Goal: Task Accomplishment & Management: Complete application form

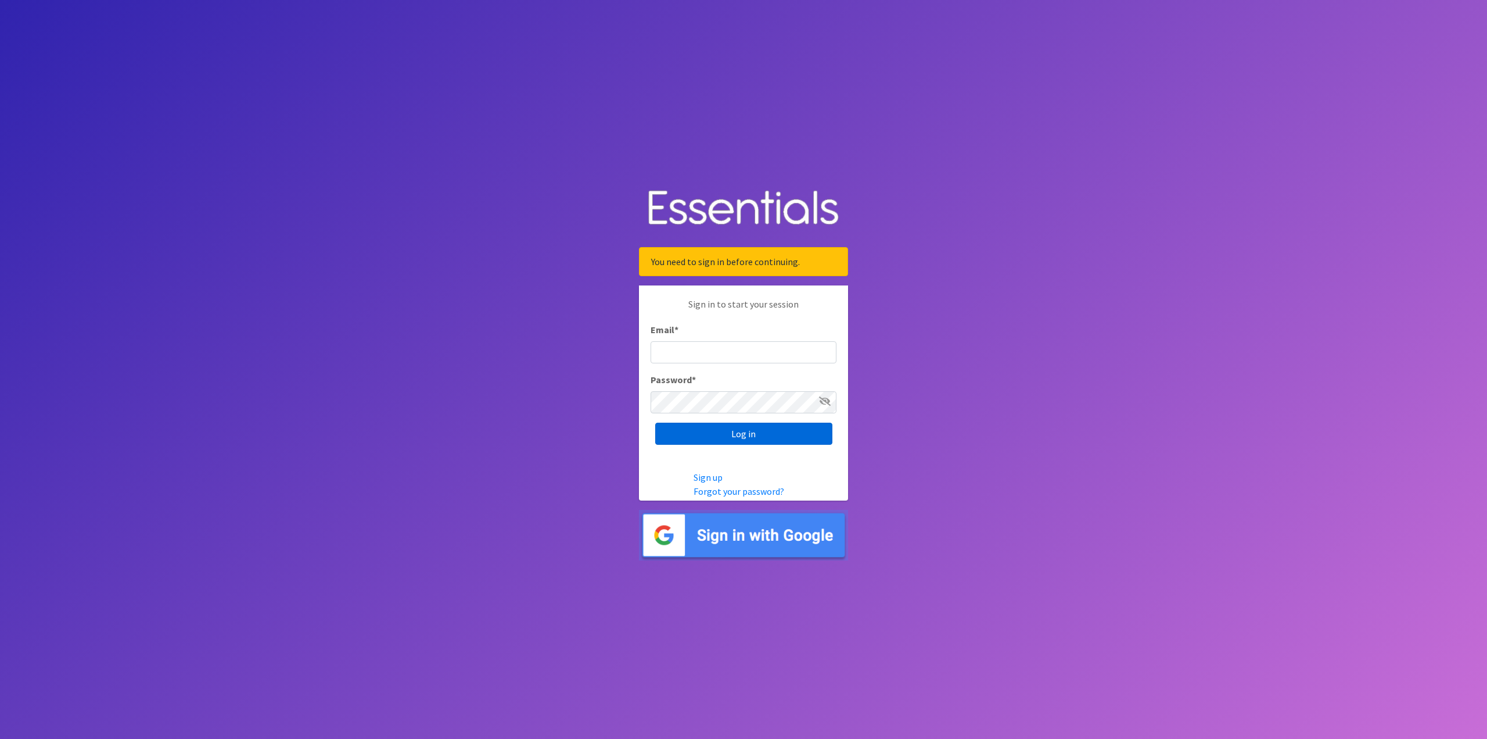
type input "[EMAIL_ADDRESS][DOMAIN_NAME]"
click at [720, 433] on input "Log in" at bounding box center [743, 433] width 177 height 22
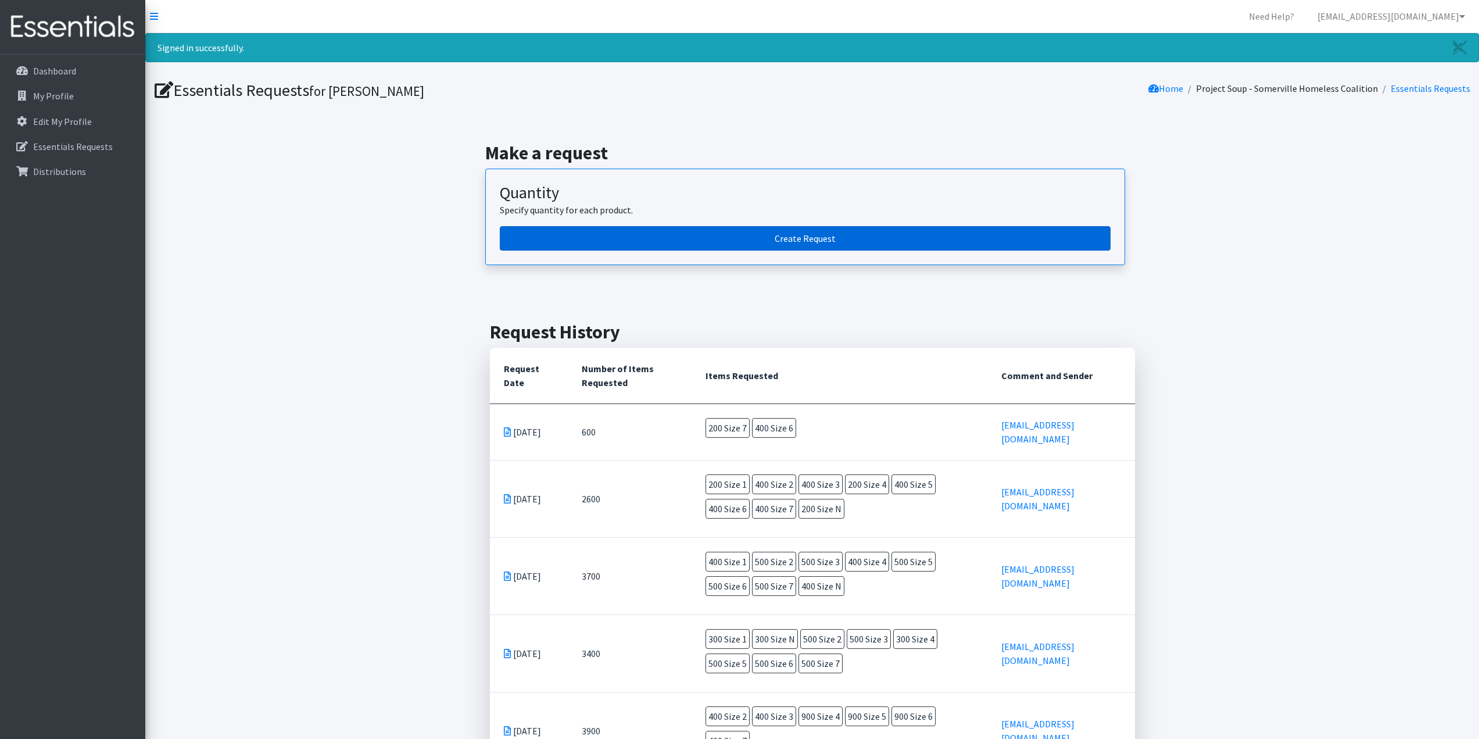
click at [653, 238] on link "Create Request" at bounding box center [805, 238] width 611 height 24
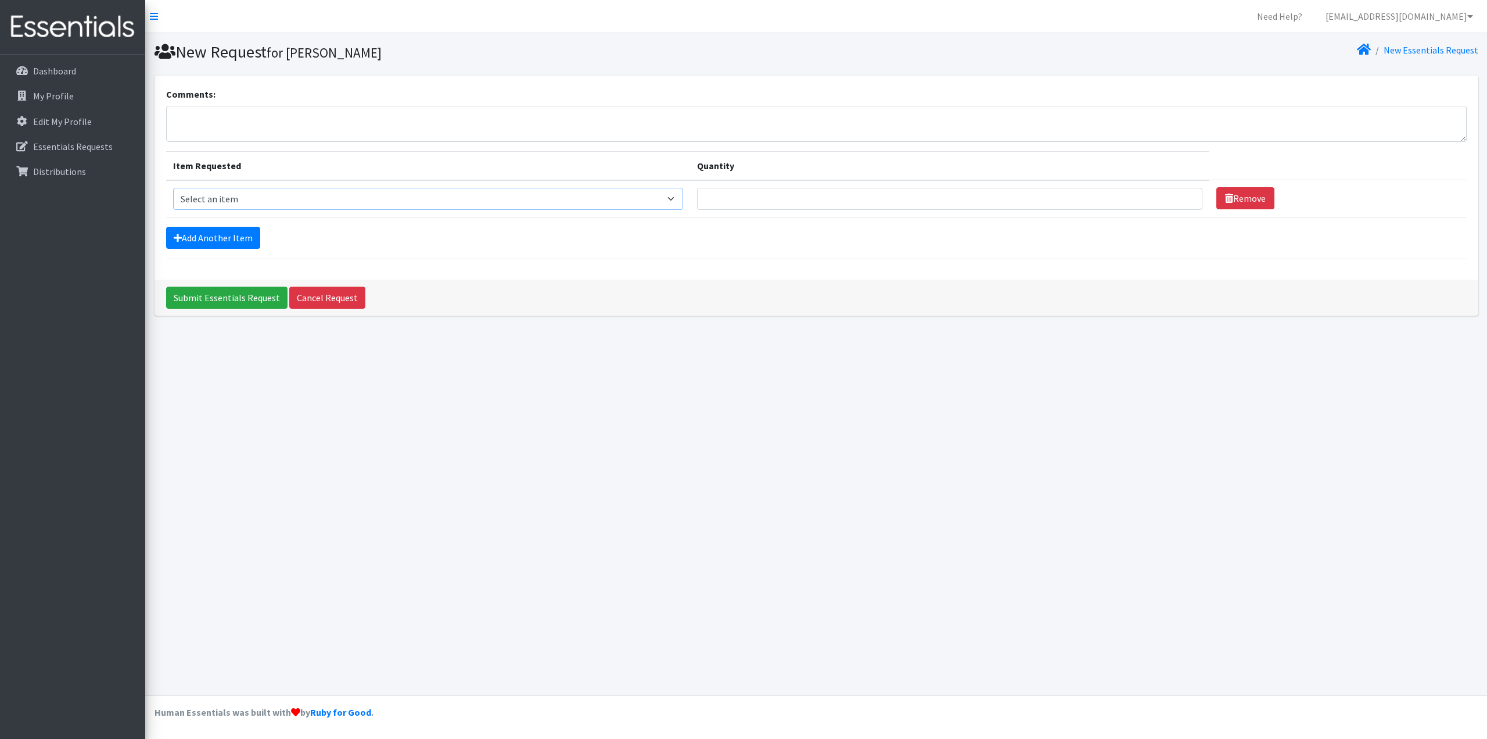
click at [234, 196] on select "Select an item Overnights - L/XL (60-125 lbs) Overnights - S/M (38-65 lbs) Pree…" at bounding box center [428, 199] width 510 height 22
click at [173, 188] on select "Select an item Overnights - L/XL (60-125 lbs) Overnights - S/M (38-65 lbs) Pree…" at bounding box center [428, 199] width 510 height 22
click at [524, 198] on select "Select an item Overnights - L/XL (60-125 lbs) Overnights - S/M (38-65 lbs) Pree…" at bounding box center [428, 199] width 510 height 22
select select "14916"
click at [173, 188] on select "Select an item Overnights - L/XL (60-125 lbs) Overnights - S/M (38-65 lbs) Pree…" at bounding box center [428, 199] width 510 height 22
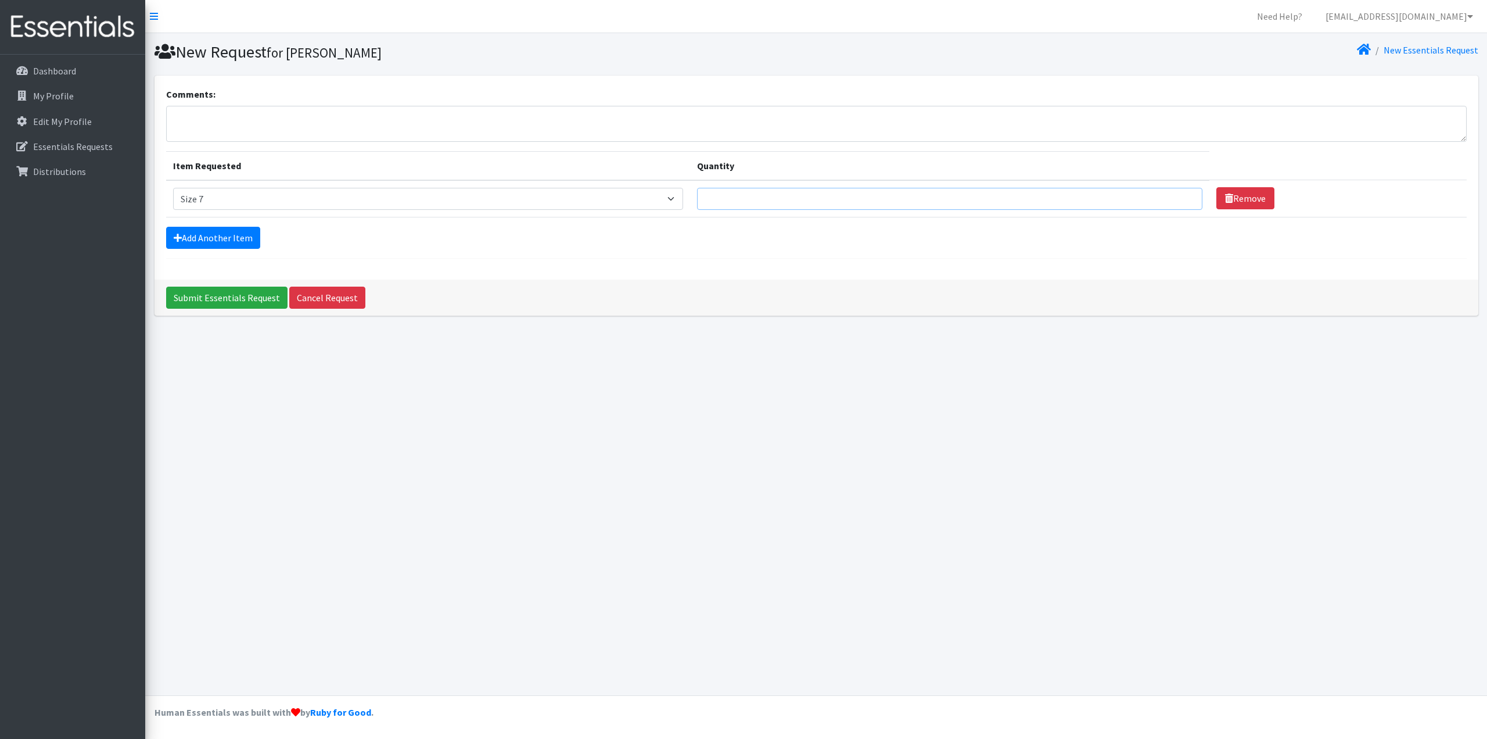
click at [846, 200] on input "Quantity" at bounding box center [950, 199] width 506 height 22
click at [1180, 198] on input "1" at bounding box center [950, 199] width 506 height 22
drag, startPoint x: 916, startPoint y: 202, endPoint x: 658, endPoint y: 171, distance: 260.4
click at [658, 171] on table "Item Requested Quantity Item Requested Select an item Overnights - L/XL (60-125…" at bounding box center [816, 184] width 1301 height 66
type input "800"
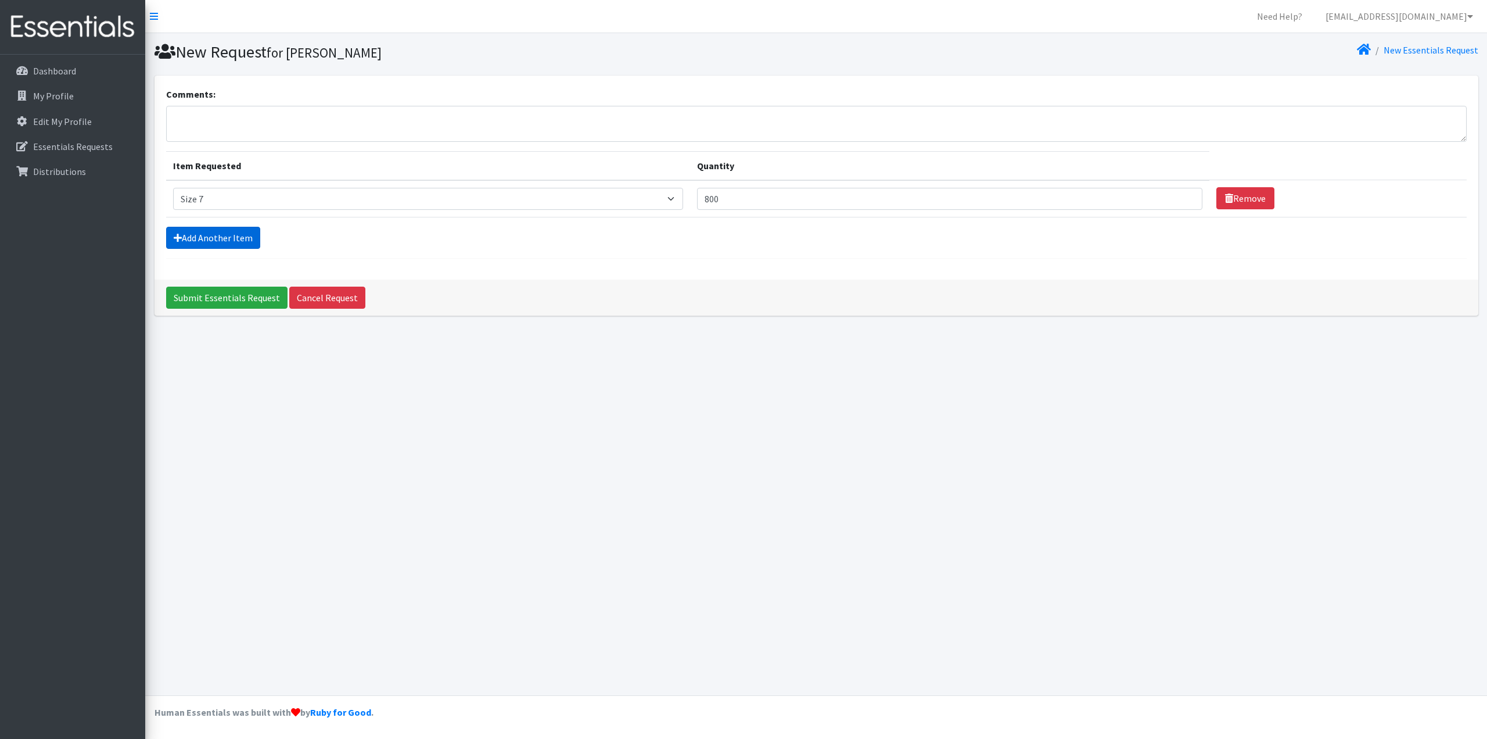
click at [228, 236] on link "Add Another Item" at bounding box center [213, 238] width 94 height 22
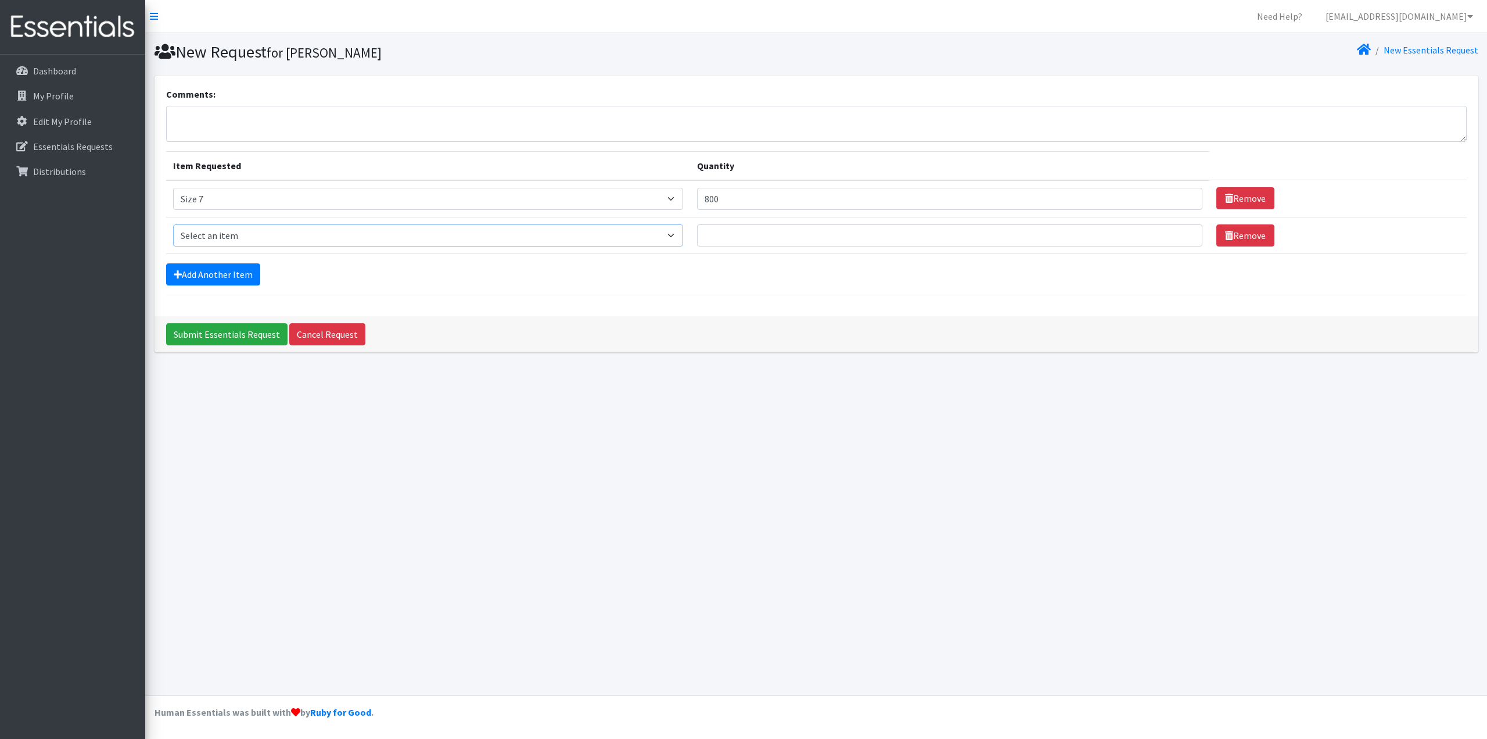
click at [234, 239] on select "Select an item Overnights - L/XL (60-125 lbs) Overnights - S/M (38-65 lbs) Pree…" at bounding box center [428, 235] width 510 height 22
select select "14903"
click at [173, 224] on select "Select an item Overnights - L/XL (60-125 lbs) Overnights - S/M (38-65 lbs) Pree…" at bounding box center [428, 235] width 510 height 22
click at [747, 236] on input "Quantity" at bounding box center [950, 235] width 506 height 22
type input "800"
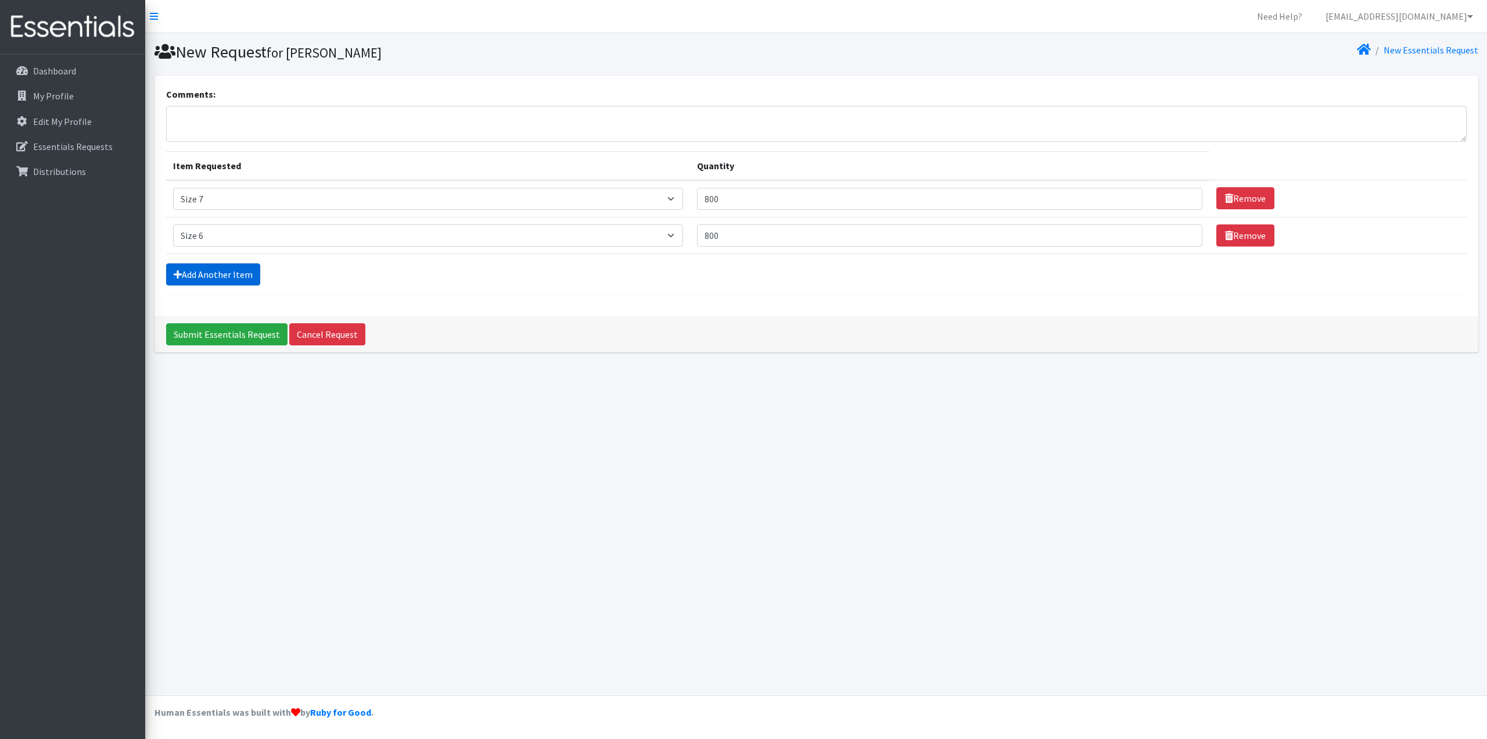
click at [177, 278] on icon at bounding box center [178, 274] width 8 height 9
click at [201, 275] on link "Add Another Item" at bounding box center [213, 274] width 94 height 22
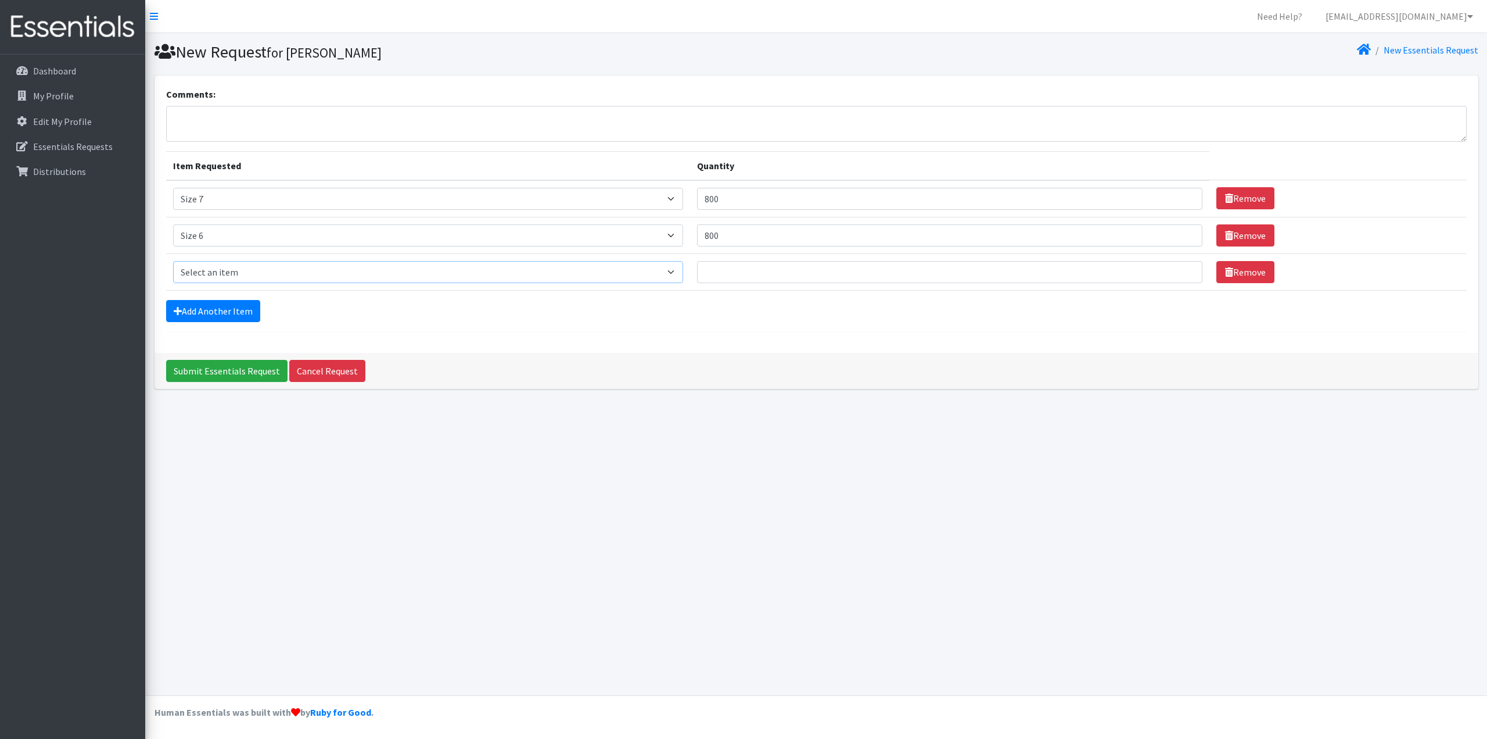
click at [234, 277] on select "Select an item Overnights - L/XL (60-125 lbs) Overnights - S/M (38-65 lbs) Pree…" at bounding box center [428, 272] width 510 height 22
select select "14920"
click at [173, 261] on select "Select an item Overnights - L/XL (60-125 lbs) Overnights - S/M (38-65 lbs) Pree…" at bounding box center [428, 272] width 510 height 22
click at [739, 268] on input "Quantity" at bounding box center [950, 272] width 506 height 22
type input "800"
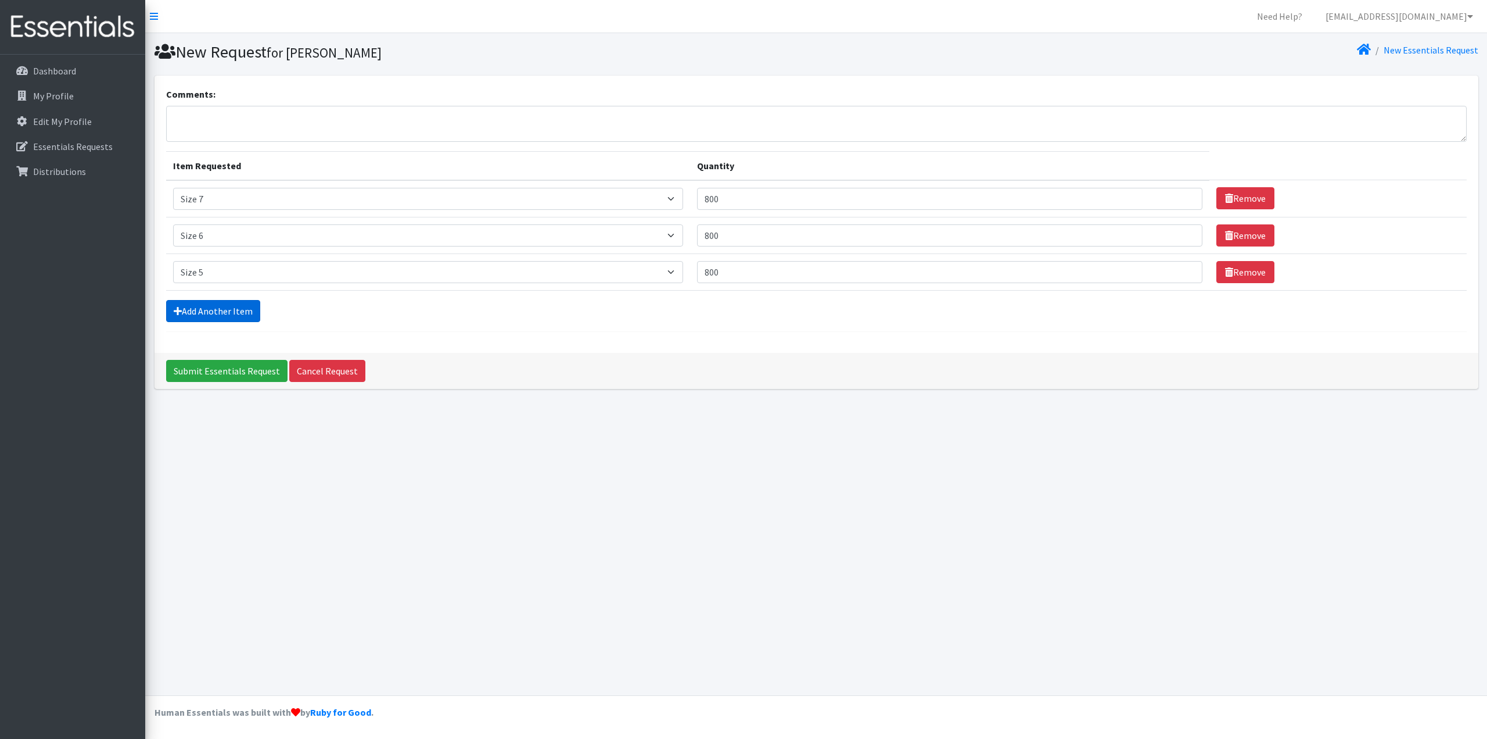
click at [234, 317] on link "Add Another Item" at bounding box center [213, 311] width 94 height 22
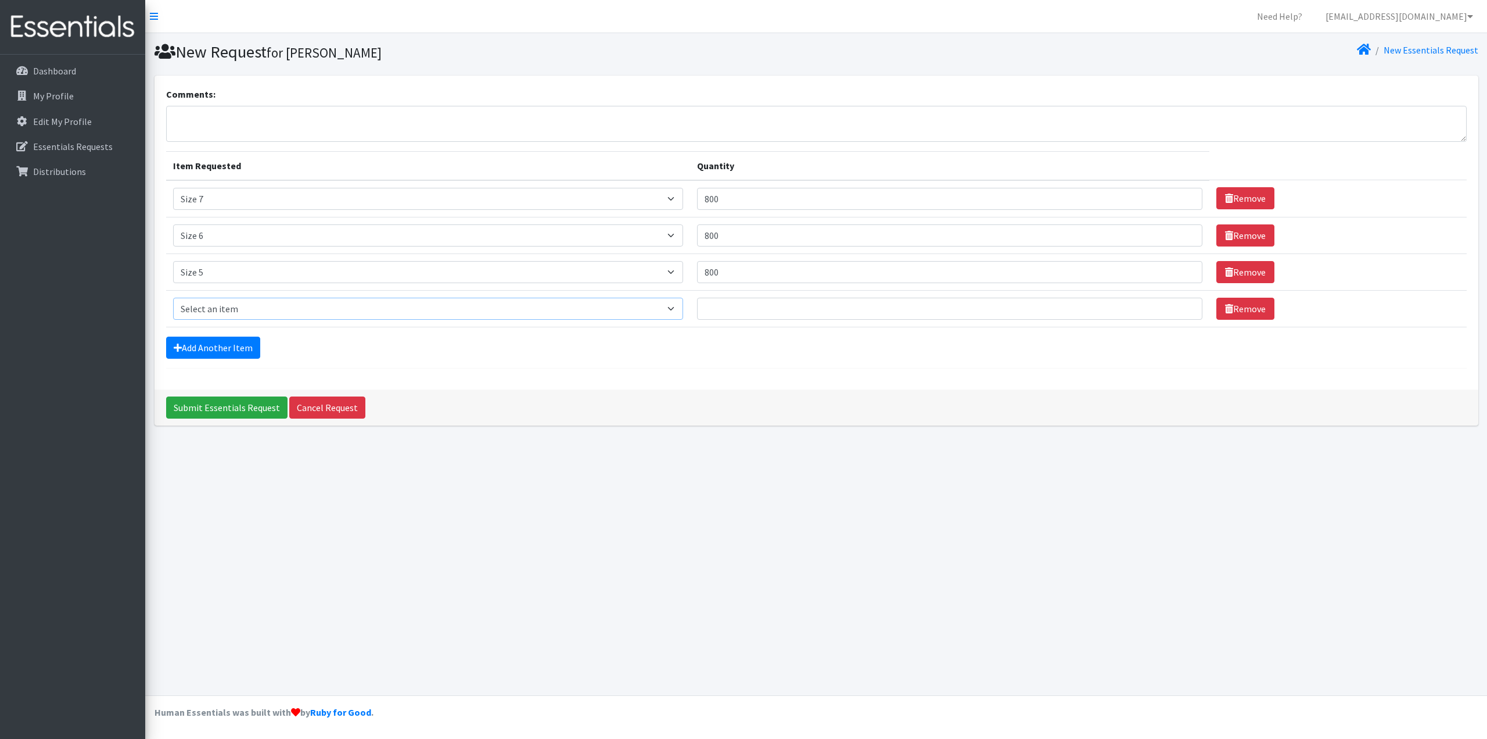
click at [249, 314] on select "Select an item Overnights - L/XL (60-125 lbs) Overnights - S/M (38-65 lbs) Pree…" at bounding box center [428, 308] width 510 height 22
select select "14922"
click at [173, 297] on select "Select an item Overnights - L/XL (60-125 lbs) Overnights - S/M (38-65 lbs) Pree…" at bounding box center [428, 308] width 510 height 22
click at [756, 313] on input "Quantity" at bounding box center [950, 308] width 506 height 22
type input "800"
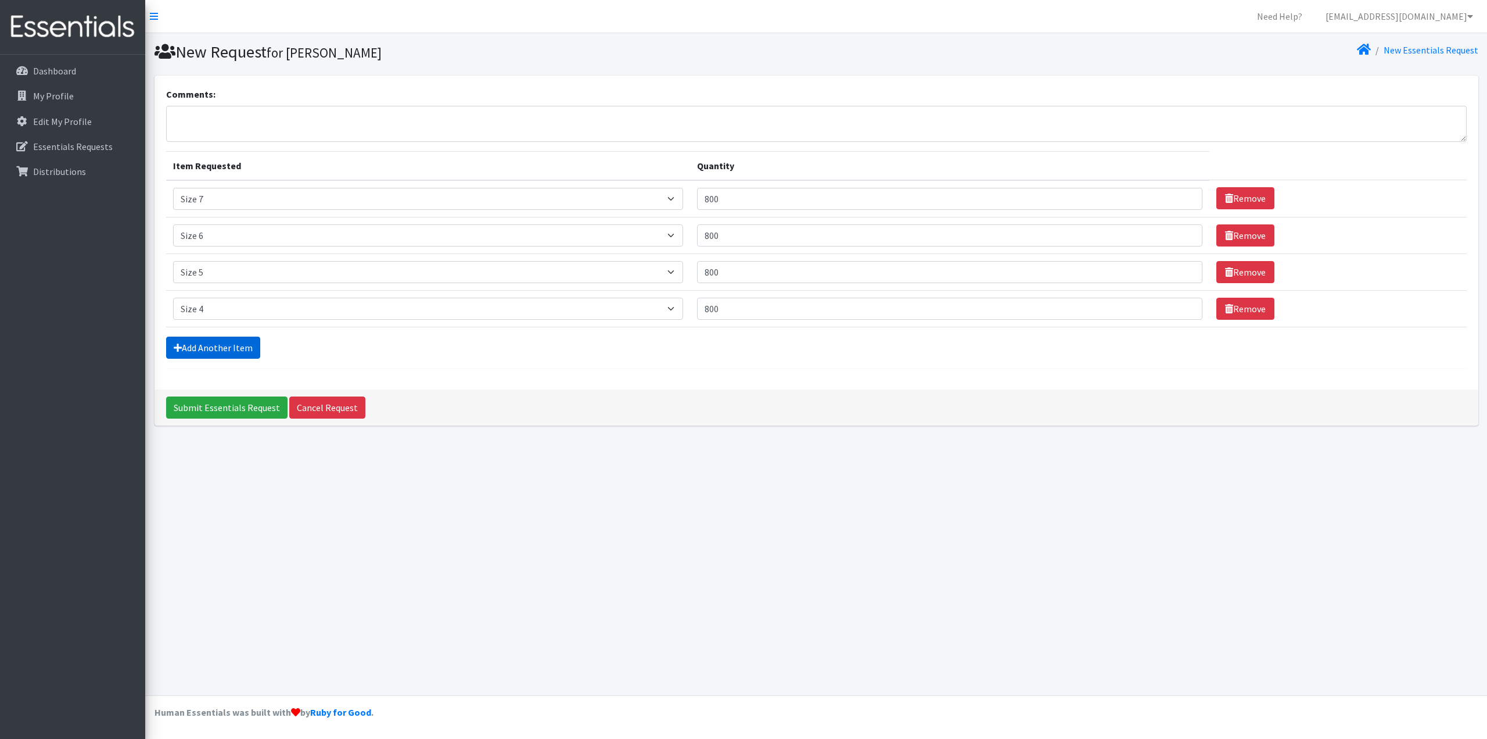
click at [217, 350] on link "Add Another Item" at bounding box center [213, 347] width 94 height 22
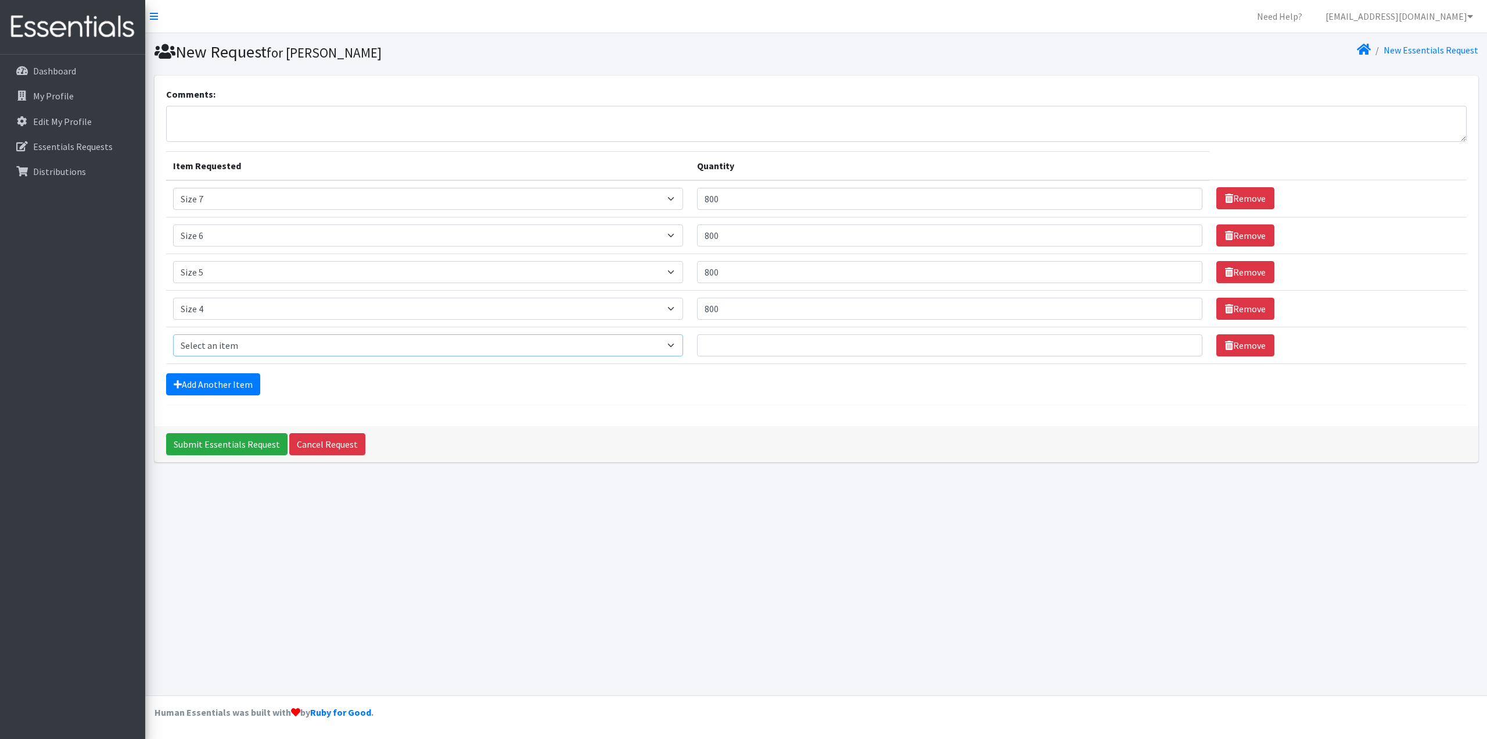
click at [249, 345] on select "Select an item Overnights - L/XL (60-125 lbs) Overnights - S/M (38-65 lbs) Pree…" at bounding box center [428, 345] width 510 height 22
select select "14902"
click at [173, 334] on select "Select an item Overnights - L/XL (60-125 lbs) Overnights - S/M (38-65 lbs) Pree…" at bounding box center [428, 345] width 510 height 22
click at [741, 350] on input "Quantity" at bounding box center [950, 345] width 506 height 22
type input "800"
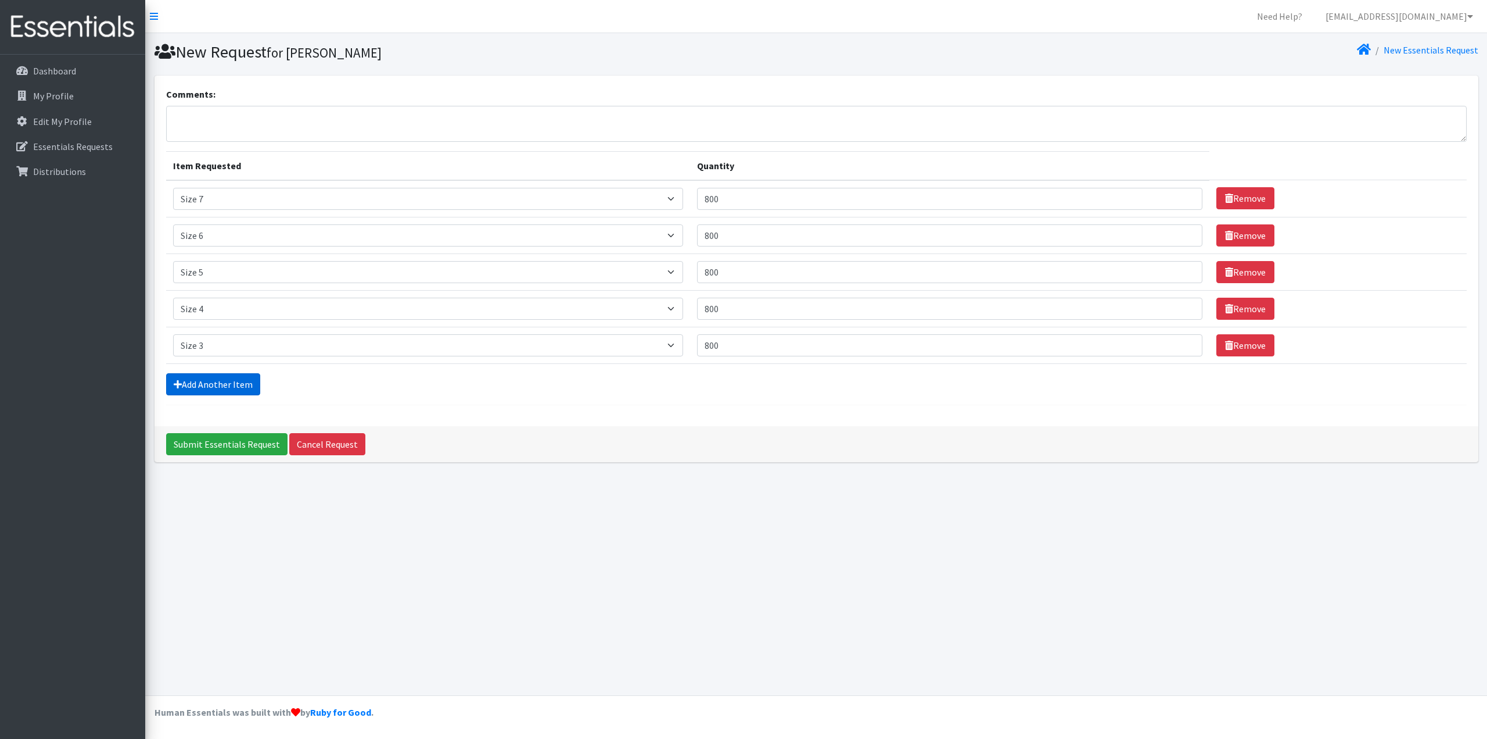
click at [239, 384] on link "Add Another Item" at bounding box center [213, 384] width 94 height 22
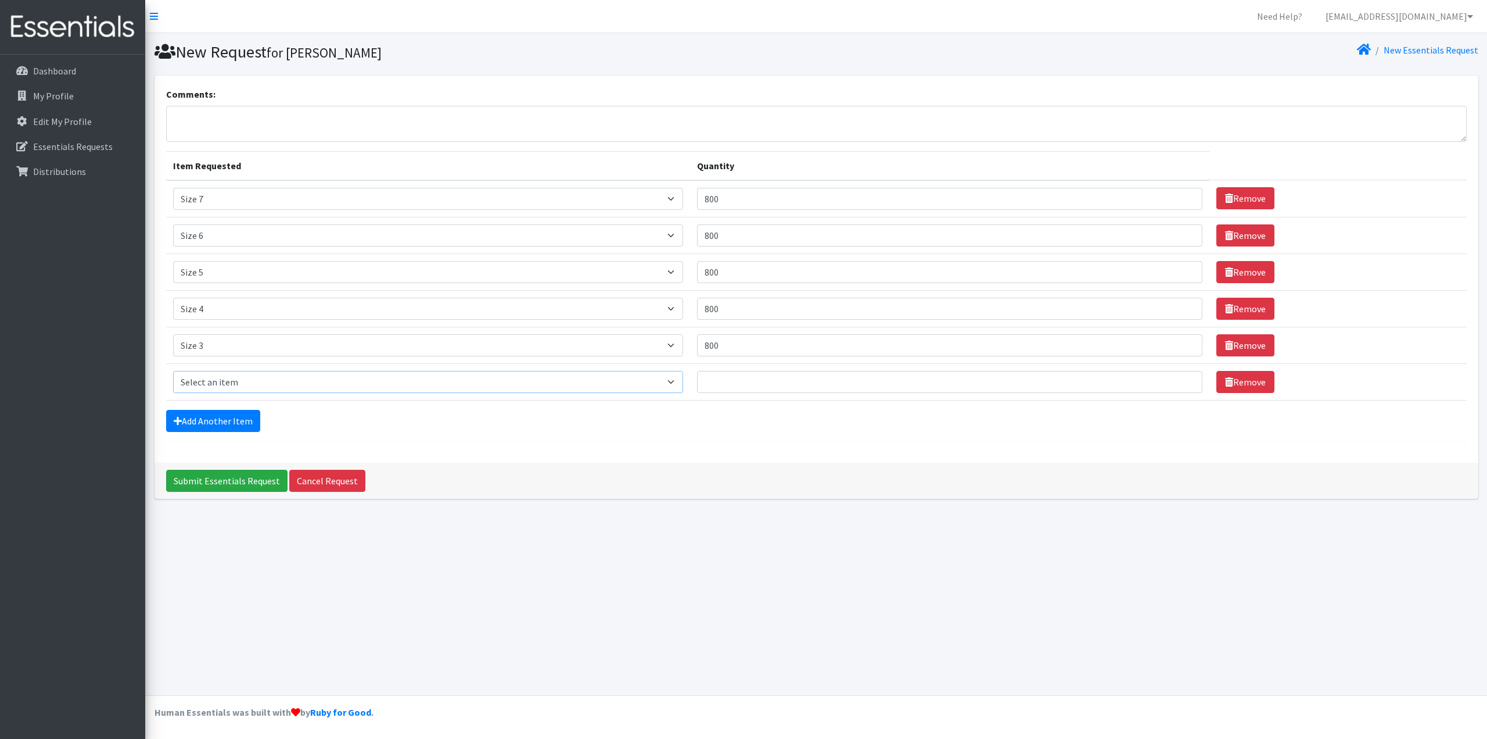
click at [328, 381] on select "Select an item Overnights - L/XL (60-125 lbs) Overnights - S/M (38-65 lbs) Pree…" at bounding box center [428, 382] width 510 height 22
click at [943, 536] on div "New Request for Jon Erdman New Essentials Request Comments: Item Requested Quan…" at bounding box center [816, 364] width 1342 height 662
click at [1236, 381] on link "Remove" at bounding box center [1246, 382] width 58 height 22
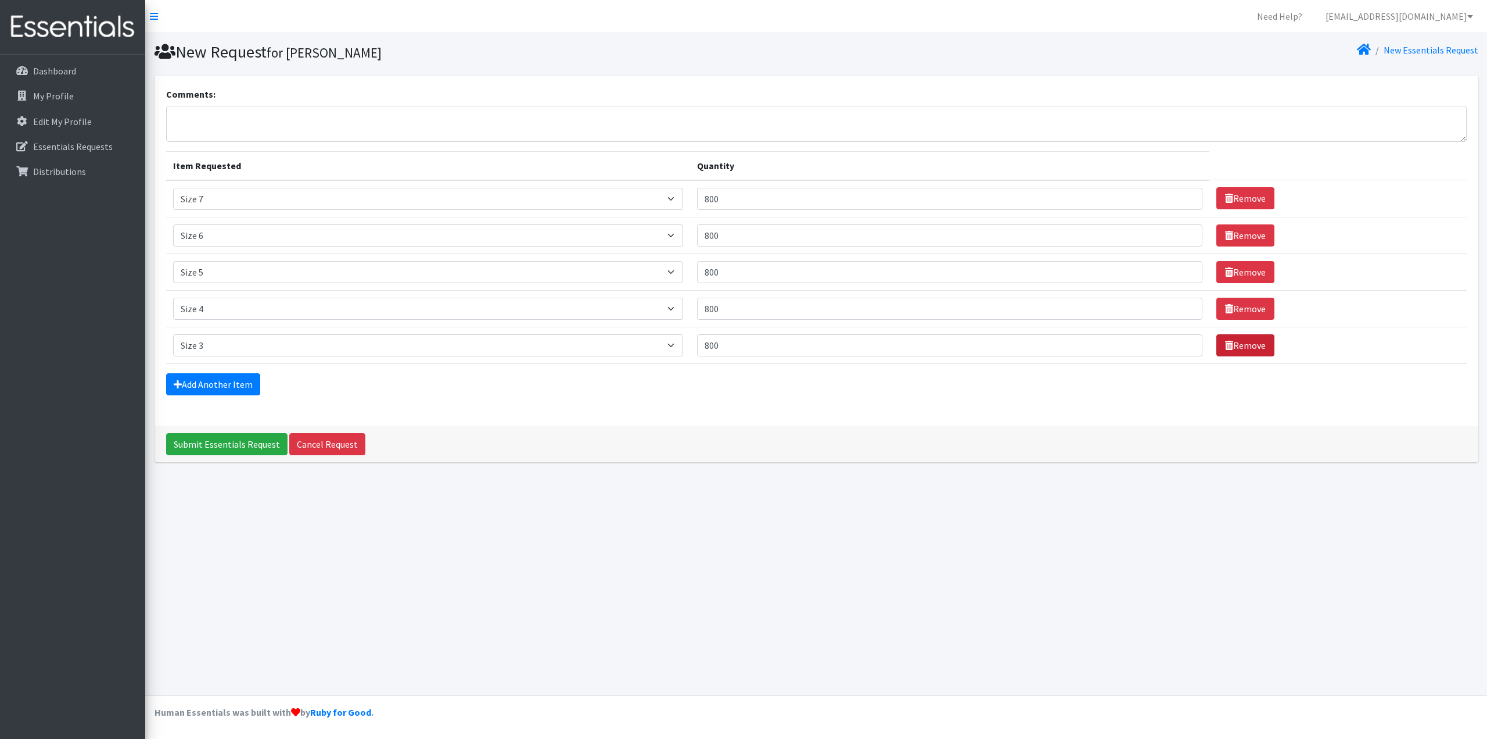
click at [1238, 346] on link "Remove" at bounding box center [1246, 345] width 58 height 22
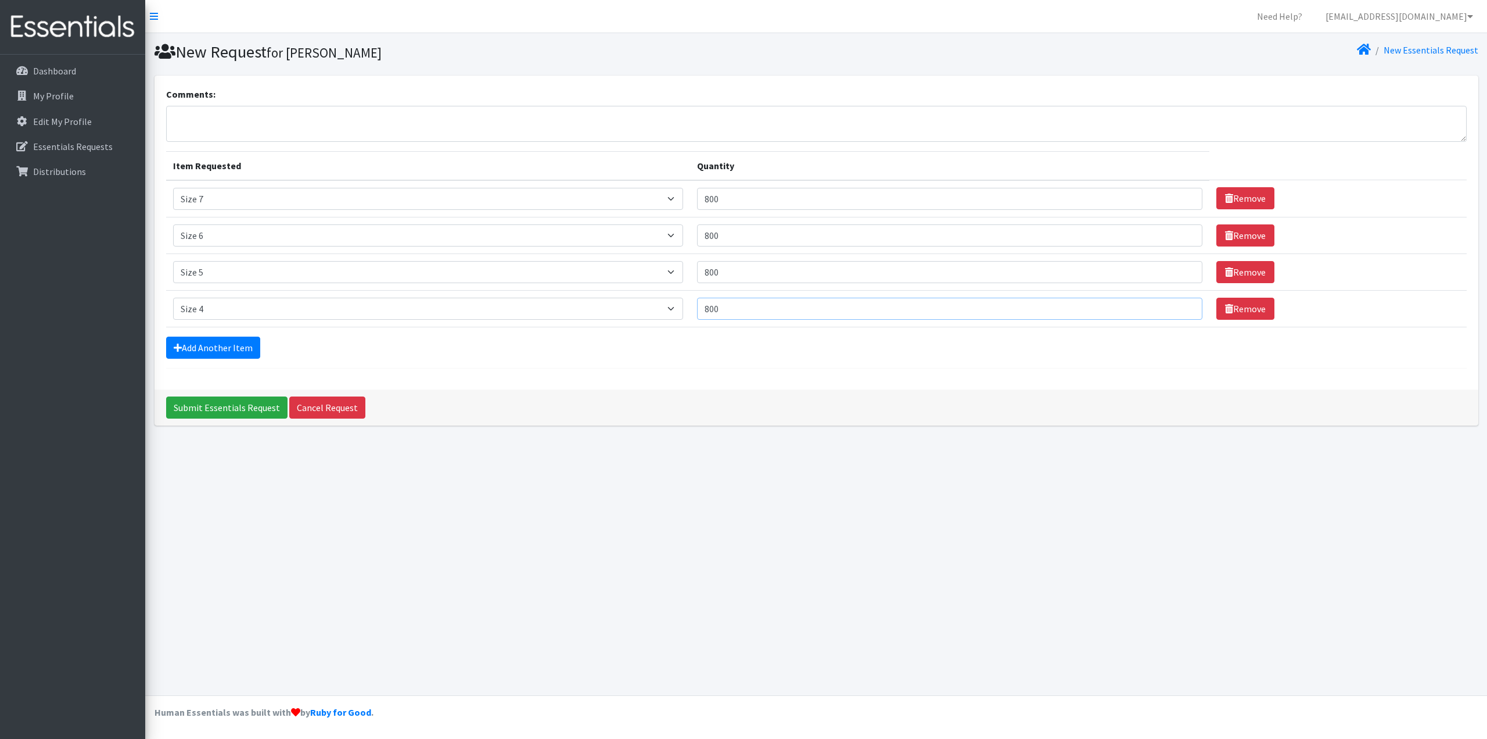
drag, startPoint x: 750, startPoint y: 308, endPoint x: 656, endPoint y: 306, distance: 93.6
click at [656, 306] on tr "Item Requested Select an item Overnights - L/XL (60-125 lbs) Overnights - S/M (…" at bounding box center [816, 308] width 1301 height 37
type input "400"
click at [227, 411] on input "Submit Essentials Request" at bounding box center [226, 407] width 121 height 22
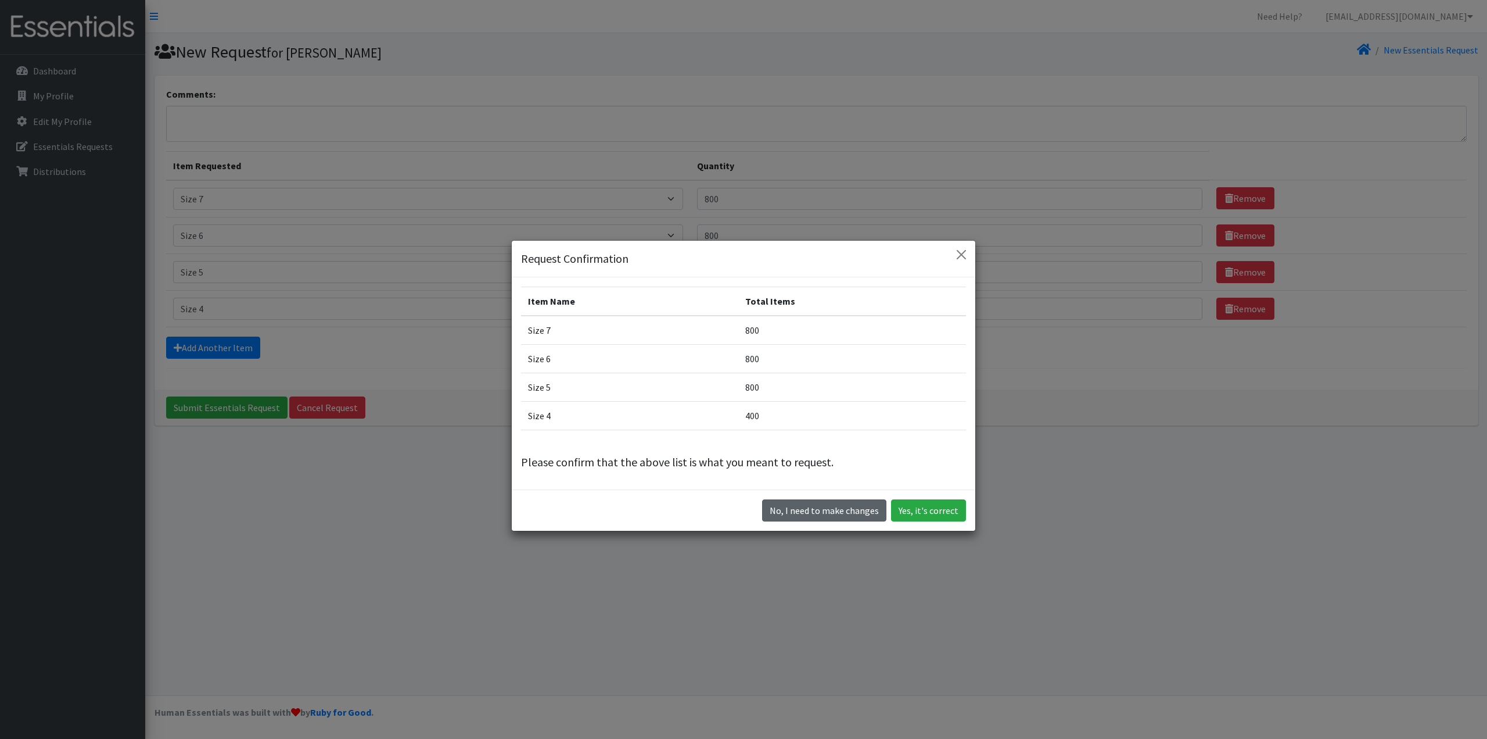
click at [820, 508] on button "No, I need to make changes" at bounding box center [824, 510] width 124 height 22
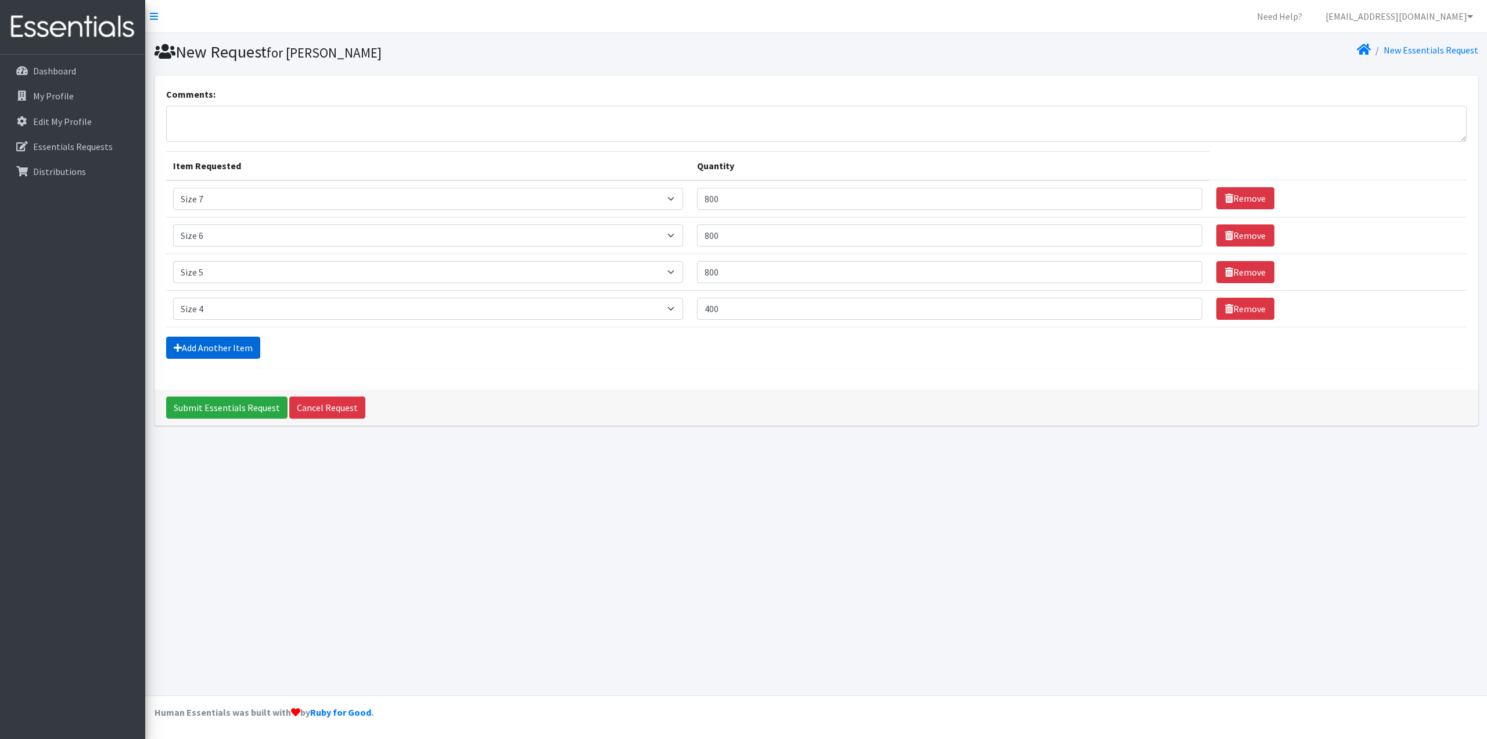
click at [215, 346] on link "Add Another Item" at bounding box center [213, 347] width 94 height 22
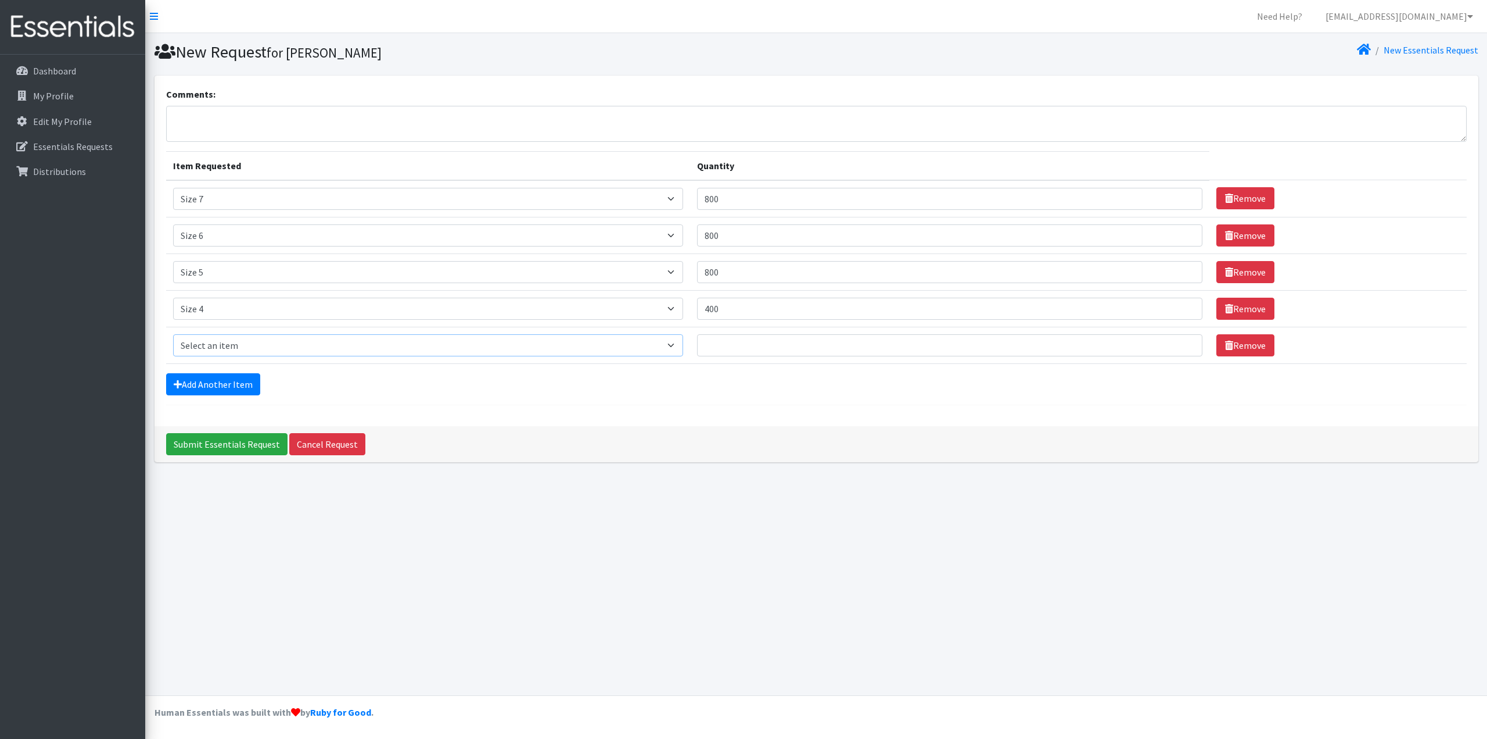
click at [274, 353] on select "Select an item Overnights - L/XL (60-125 lbs) Overnights - S/M (38-65 lbs) Pree…" at bounding box center [428, 345] width 510 height 22
click at [1125, 550] on div "New Request for Jon Erdman New Essentials Request Comments: Item Requested Quan…" at bounding box center [816, 364] width 1342 height 662
click at [1253, 350] on link "Remove" at bounding box center [1246, 345] width 58 height 22
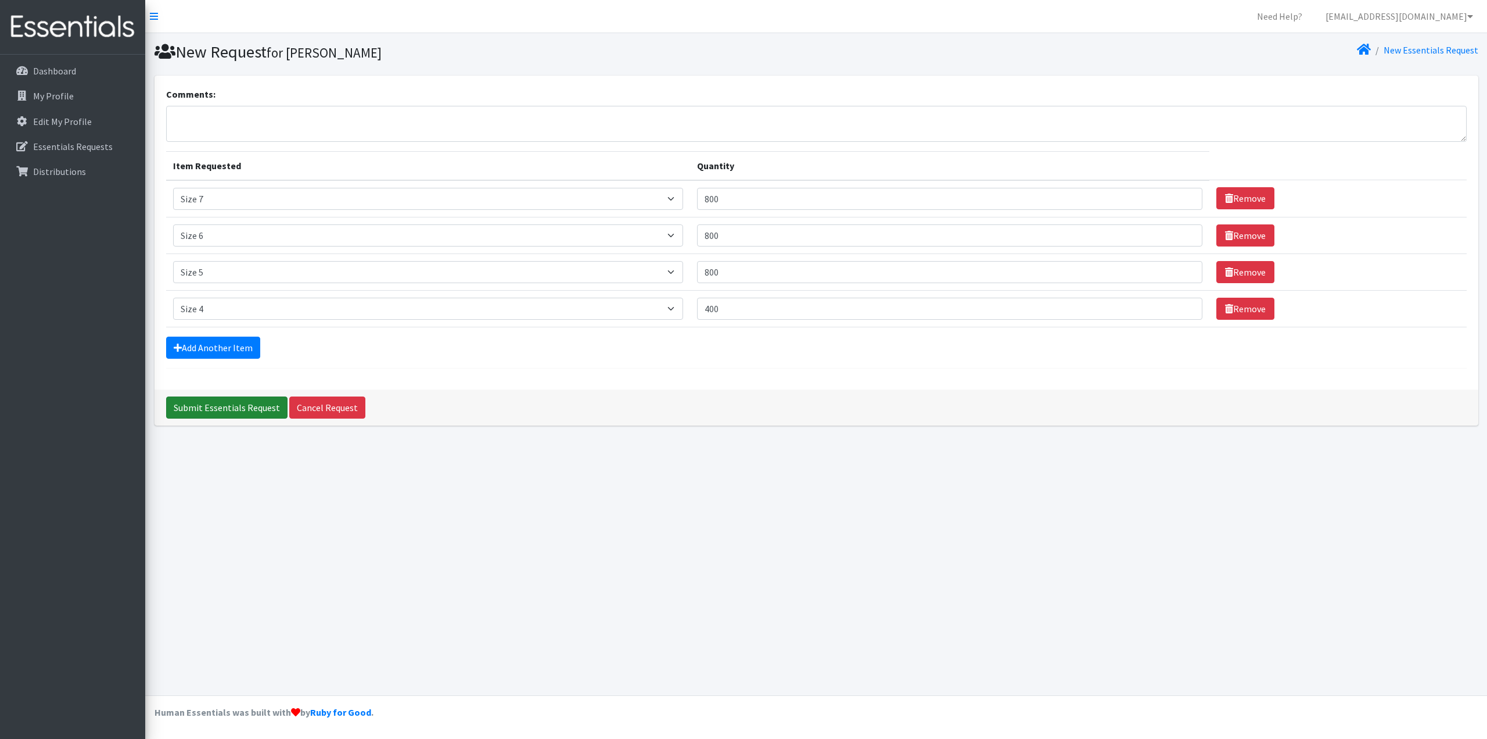
click at [206, 410] on input "Submit Essentials Request" at bounding box center [226, 407] width 121 height 22
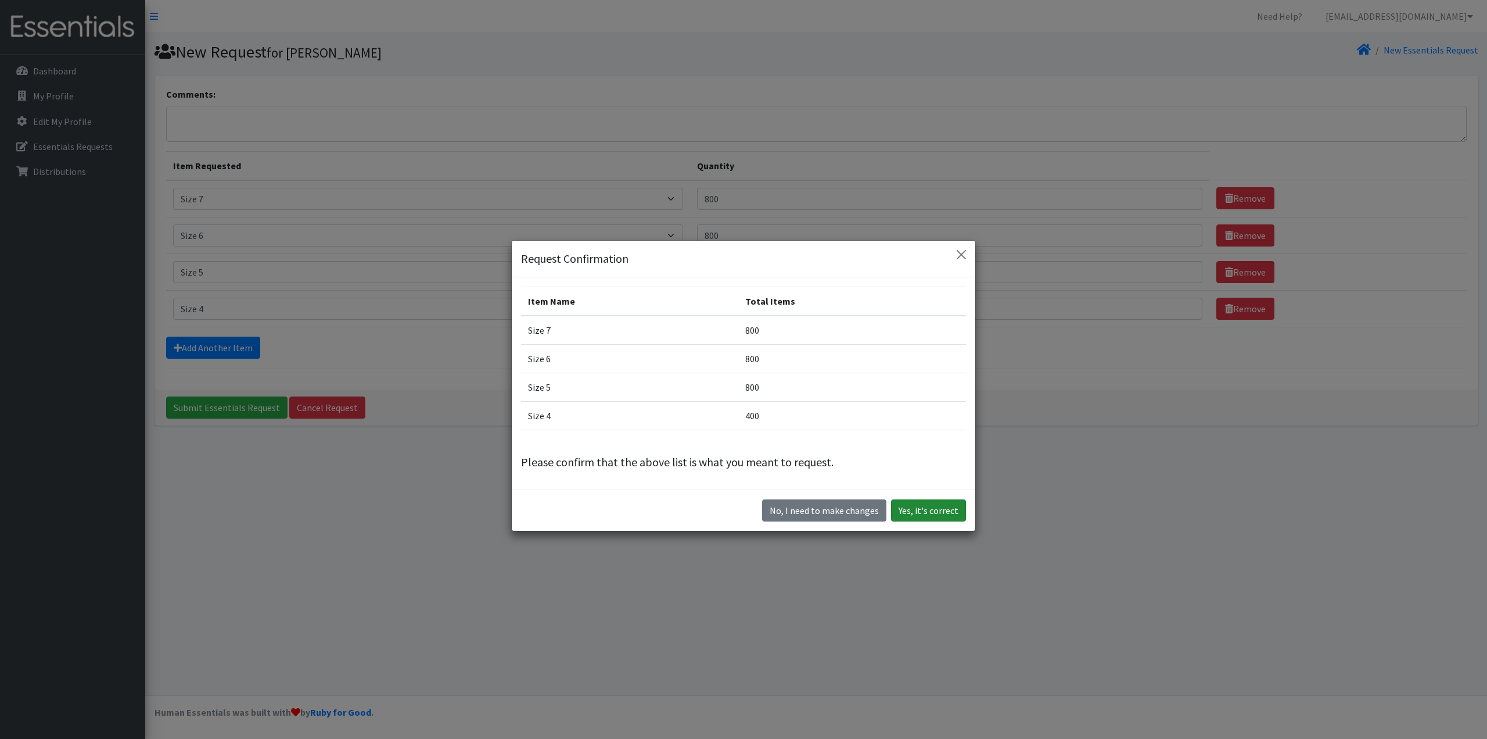
click at [915, 514] on button "Yes, it's correct" at bounding box center [928, 510] width 75 height 22
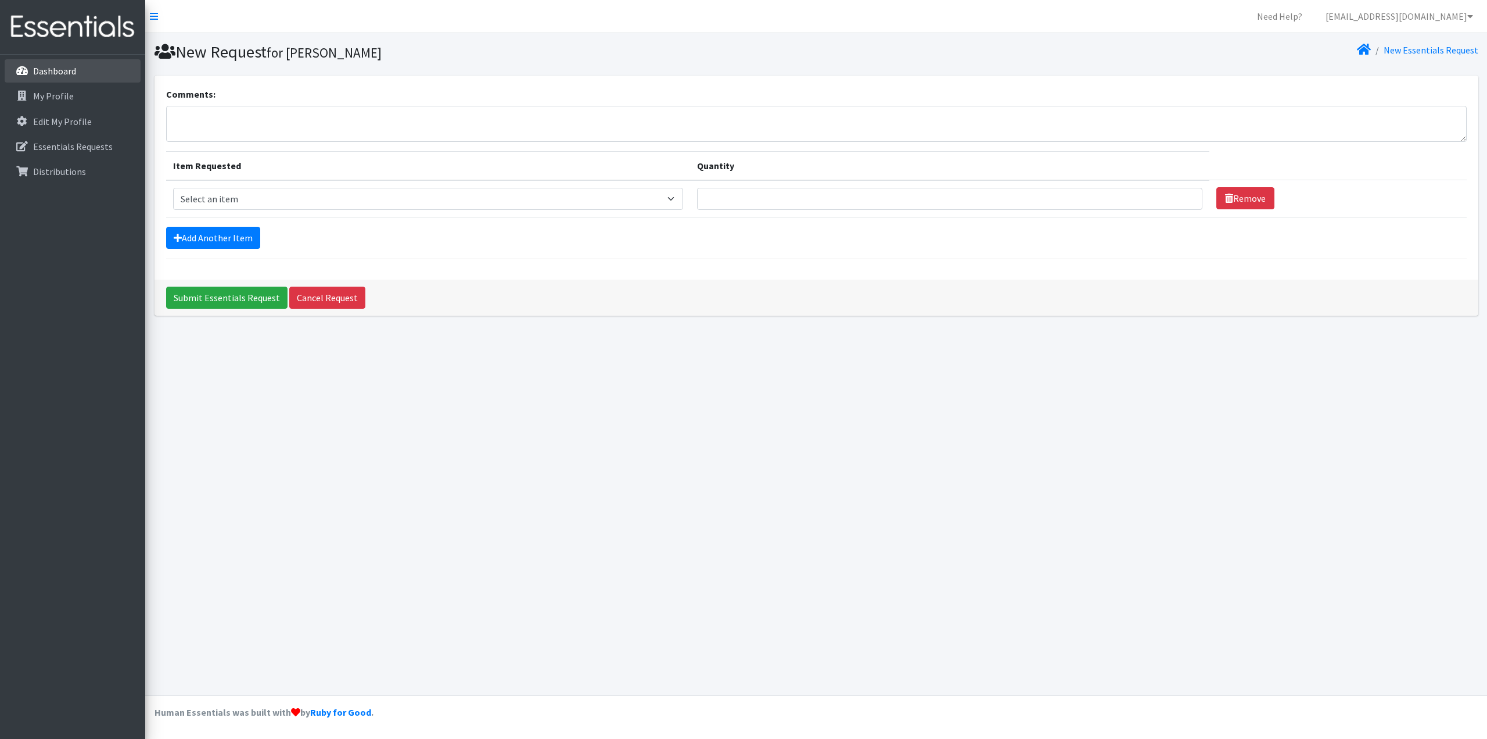
click at [53, 67] on p "Dashboard" at bounding box center [54, 71] width 43 height 12
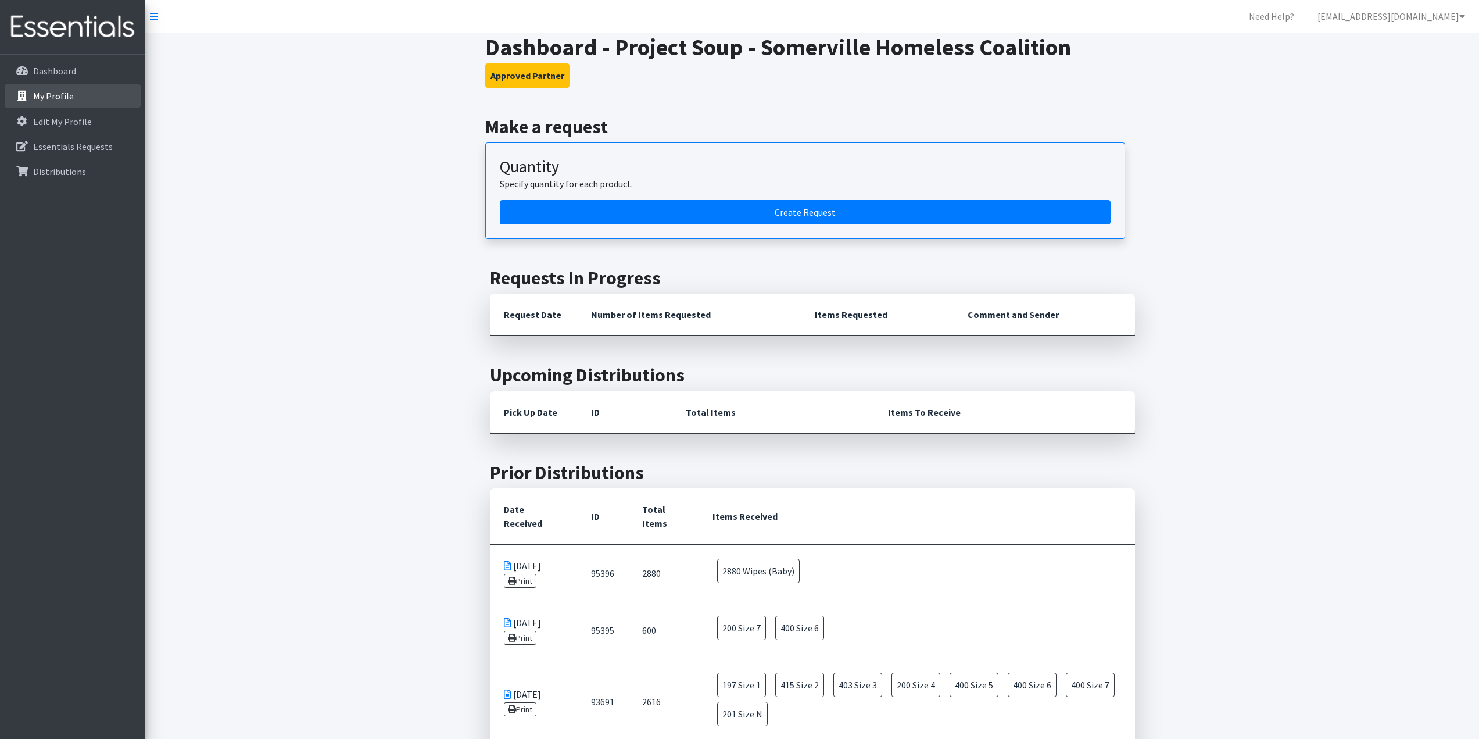
click at [31, 94] on link "My Profile" at bounding box center [73, 95] width 136 height 23
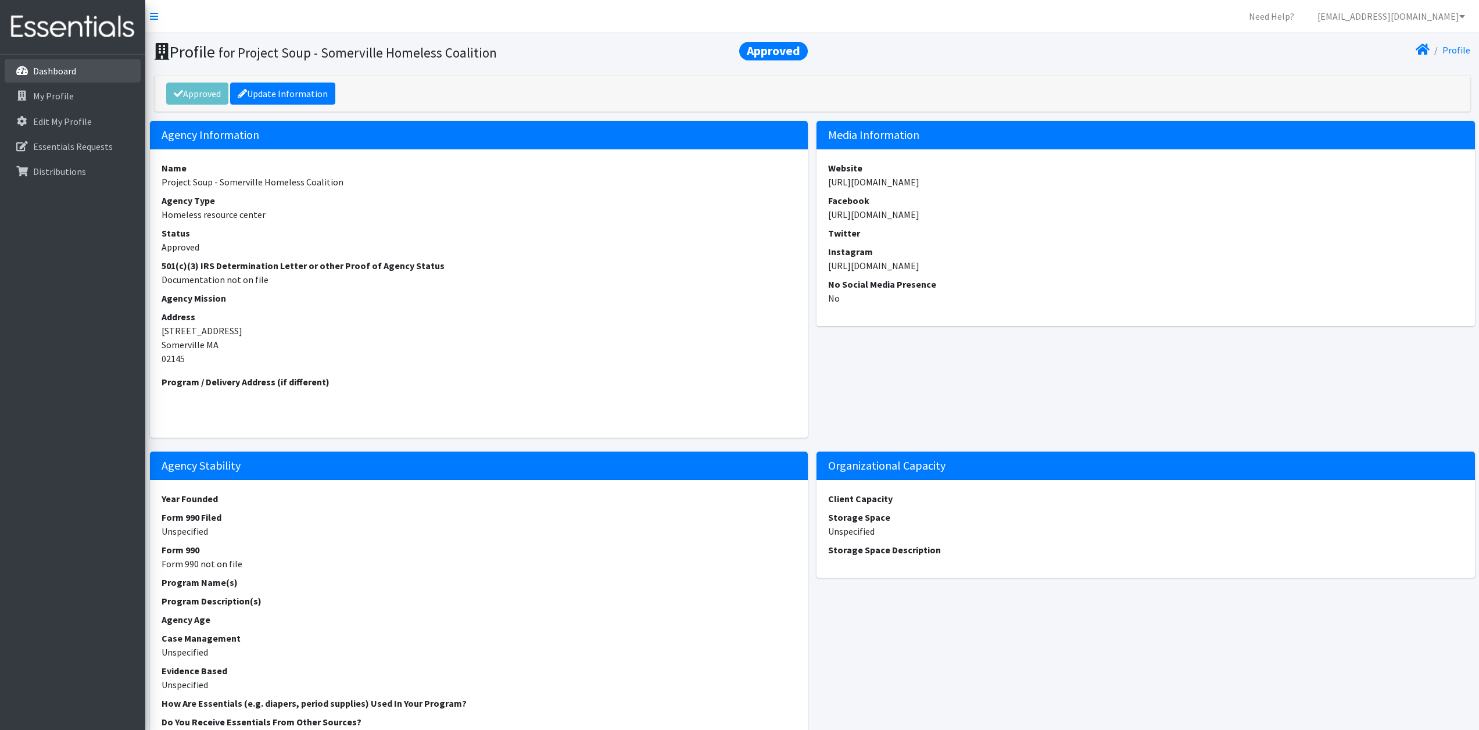
click at [54, 65] on p "Dashboard" at bounding box center [54, 71] width 43 height 12
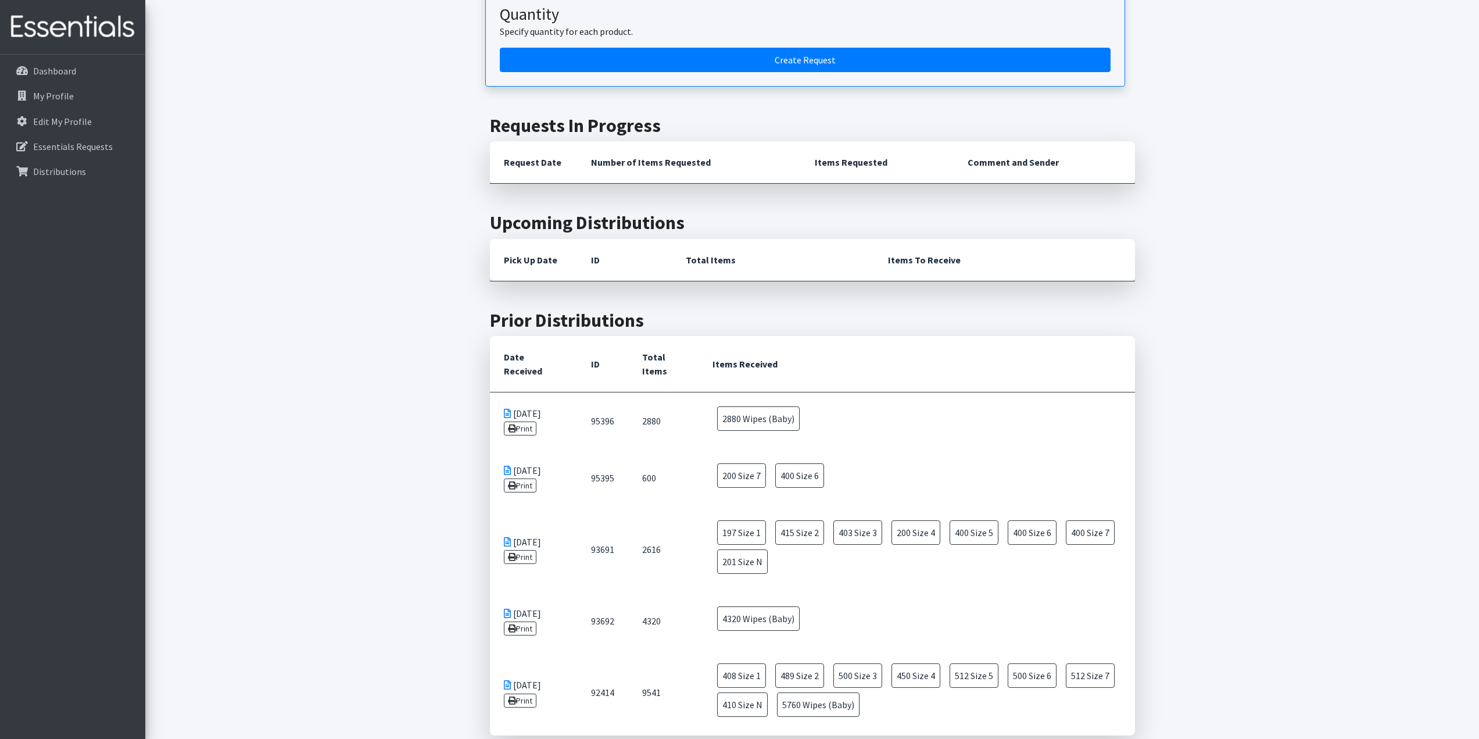
scroll to position [174, 0]
